Goal: Navigation & Orientation: Find specific page/section

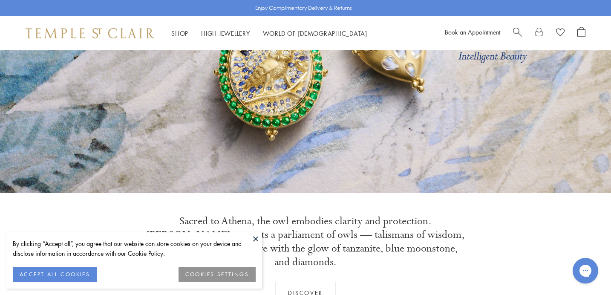
scroll to position [183, 0]
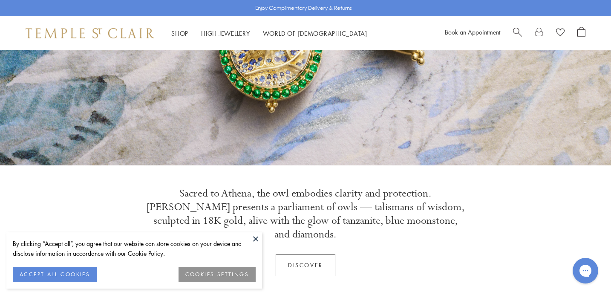
click at [257, 240] on button at bounding box center [255, 238] width 13 height 13
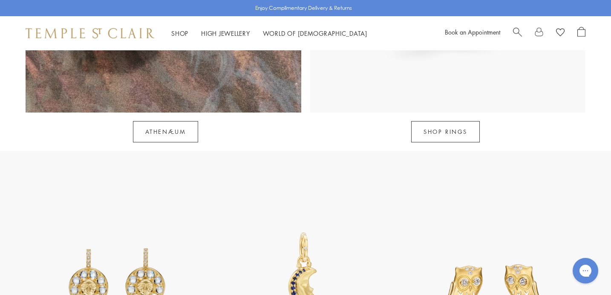
scroll to position [1078, 0]
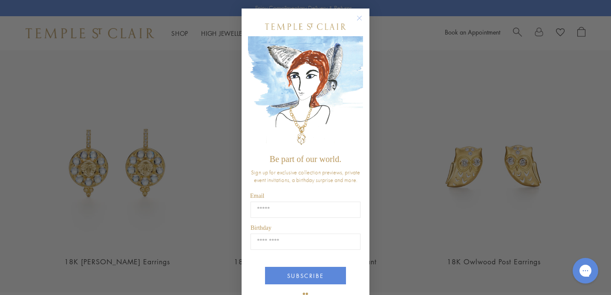
click at [359, 17] on circle "Close dialog" at bounding box center [360, 18] width 10 height 10
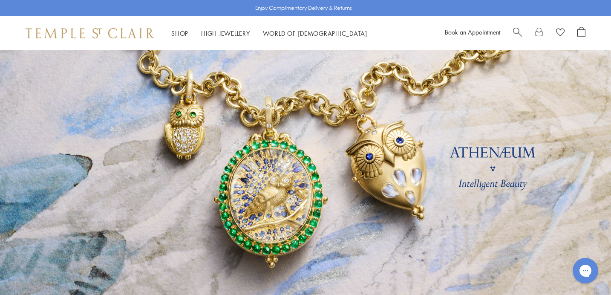
scroll to position [40, 0]
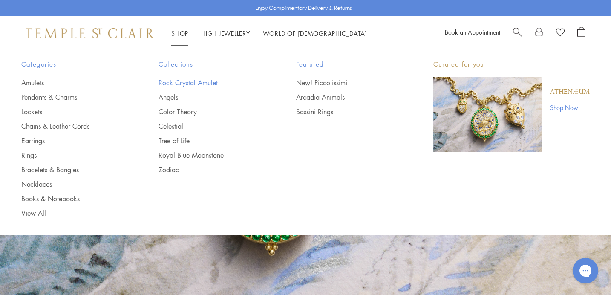
click at [178, 84] on link "Rock Crystal Amulet" at bounding box center [210, 82] width 103 height 9
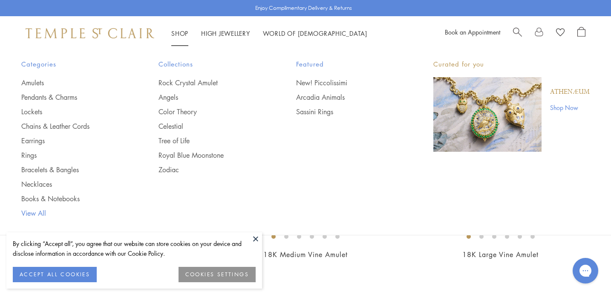
click at [37, 213] on link "View All" at bounding box center [72, 212] width 103 height 9
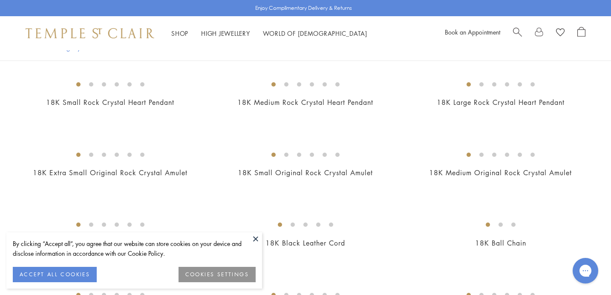
scroll to position [164, 0]
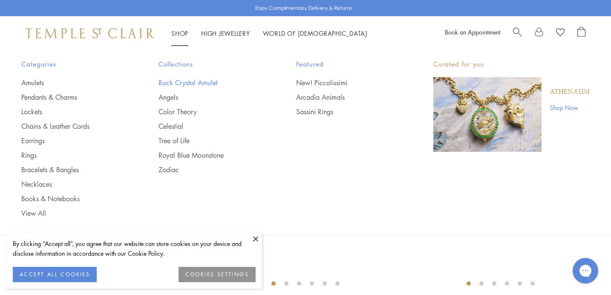
click at [181, 83] on link "Rock Crystal Amulet" at bounding box center [210, 82] width 103 height 9
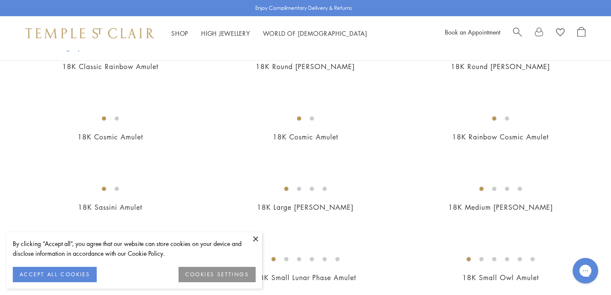
scroll to position [1338, 0]
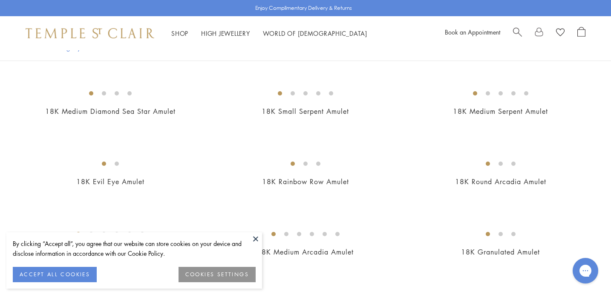
click at [255, 238] on button at bounding box center [255, 238] width 13 height 13
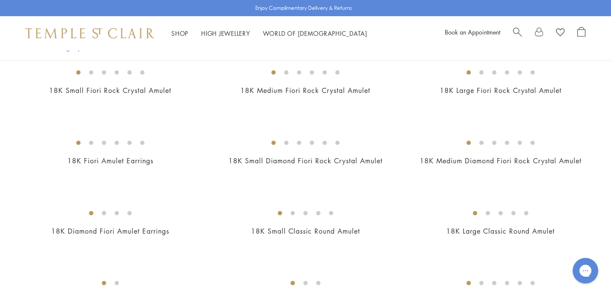
scroll to position [0, 0]
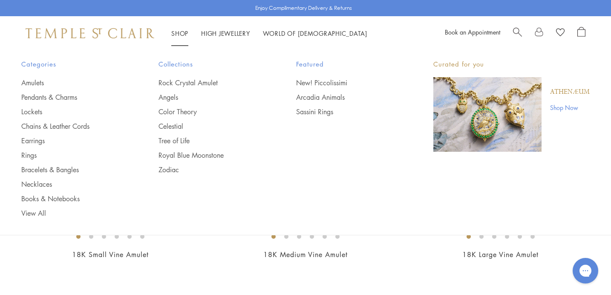
click at [134, 32] on img at bounding box center [90, 33] width 129 height 10
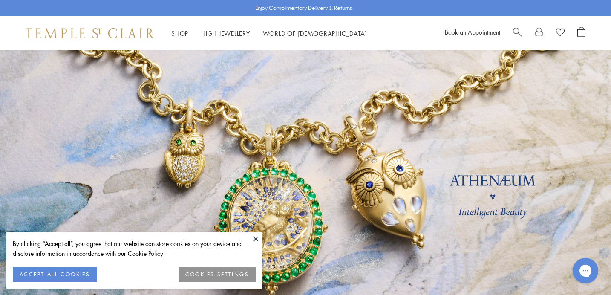
click at [254, 239] on button at bounding box center [255, 238] width 13 height 13
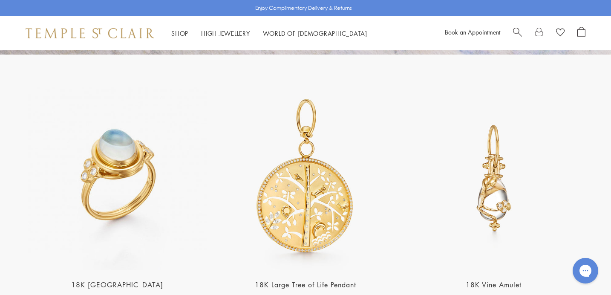
scroll to position [1252, 0]
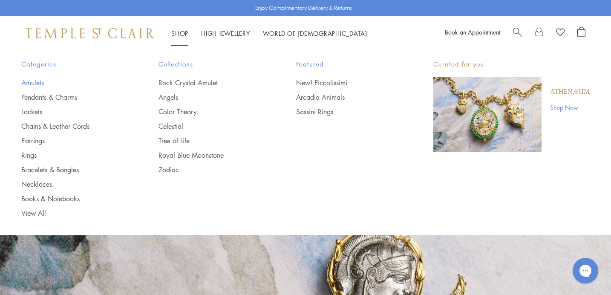
click at [33, 83] on link "Amulets" at bounding box center [72, 82] width 103 height 9
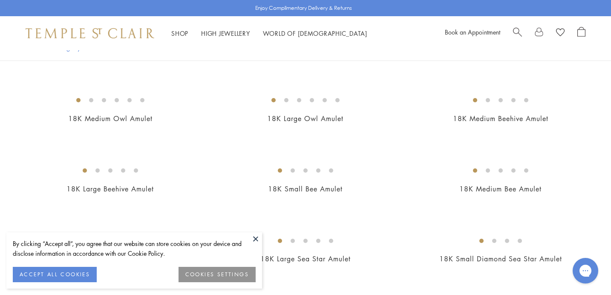
scroll to position [1157, 0]
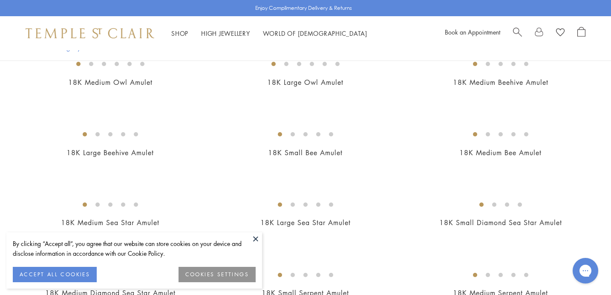
click at [255, 242] on button at bounding box center [255, 238] width 13 height 13
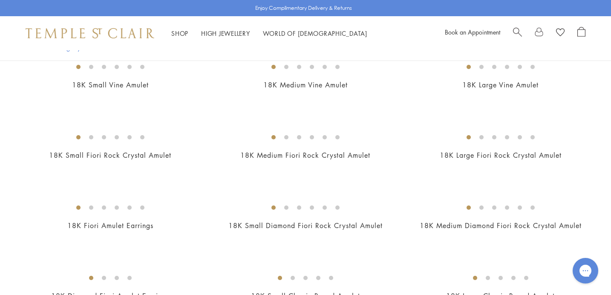
scroll to position [0, 0]
